Goal: Transaction & Acquisition: Purchase product/service

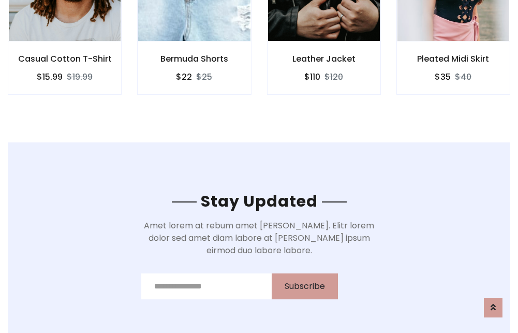
scroll to position [1559, 0]
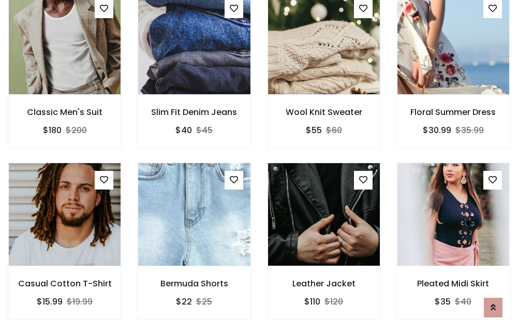
click at [259, 166] on div "Leather Jacket $110 $120" at bounding box center [323, 248] width 129 height 171
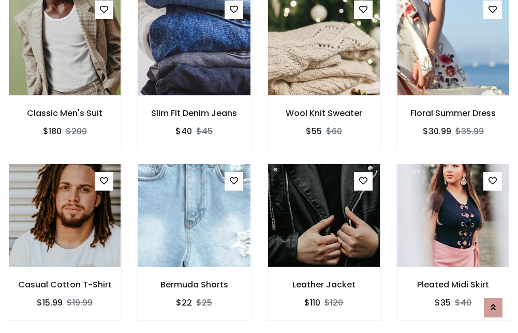
click at [259, 166] on div "Leather Jacket $110 $120" at bounding box center [323, 249] width 129 height 171
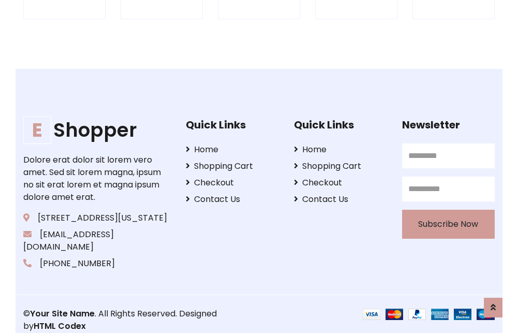
scroll to position [1970, 0]
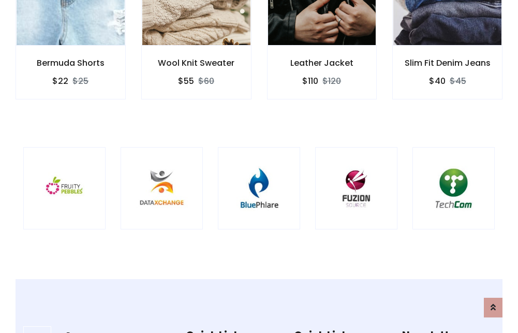
click at [259, 166] on img at bounding box center [259, 188] width 56 height 56
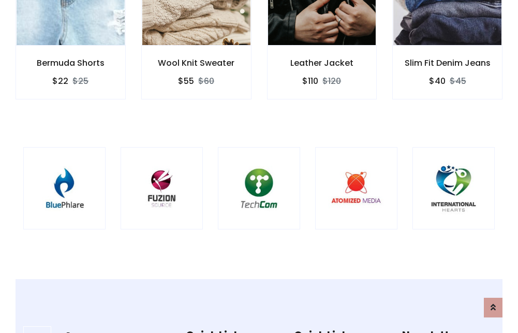
click at [259, 166] on img at bounding box center [259, 188] width 56 height 56
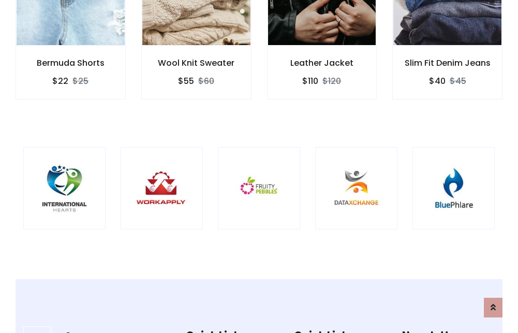
click at [259, 166] on img at bounding box center [259, 188] width 56 height 56
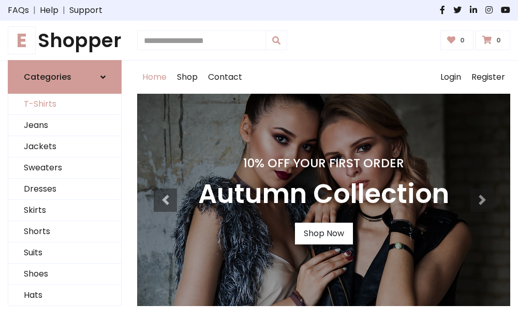
click at [65, 105] on link "T-Shirts" at bounding box center [64, 104] width 113 height 21
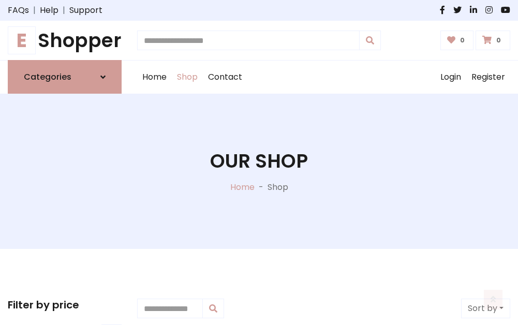
scroll to position [415, 0]
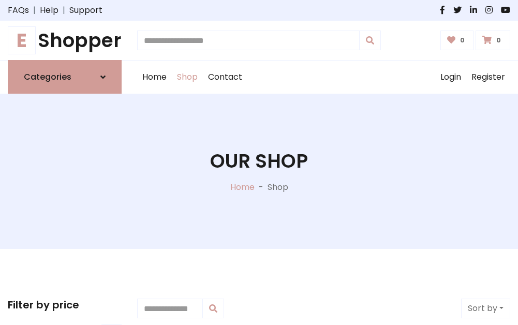
click at [65, 40] on h1 "E Shopper" at bounding box center [65, 40] width 114 height 23
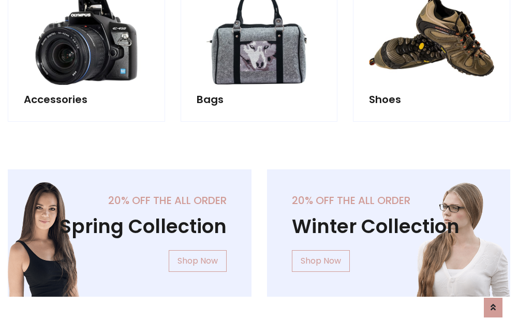
scroll to position [1006, 0]
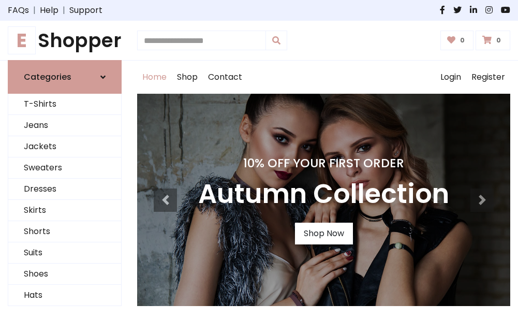
scroll to position [340, 0]
